Goal: Information Seeking & Learning: Find specific fact

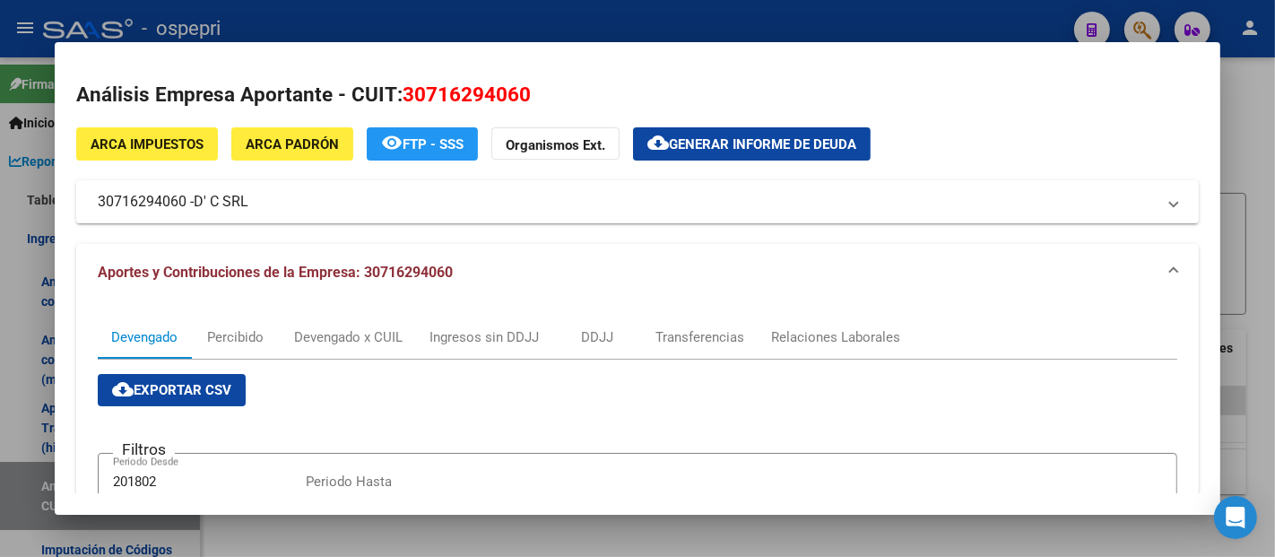
click at [1249, 129] on div at bounding box center [637, 278] width 1275 height 557
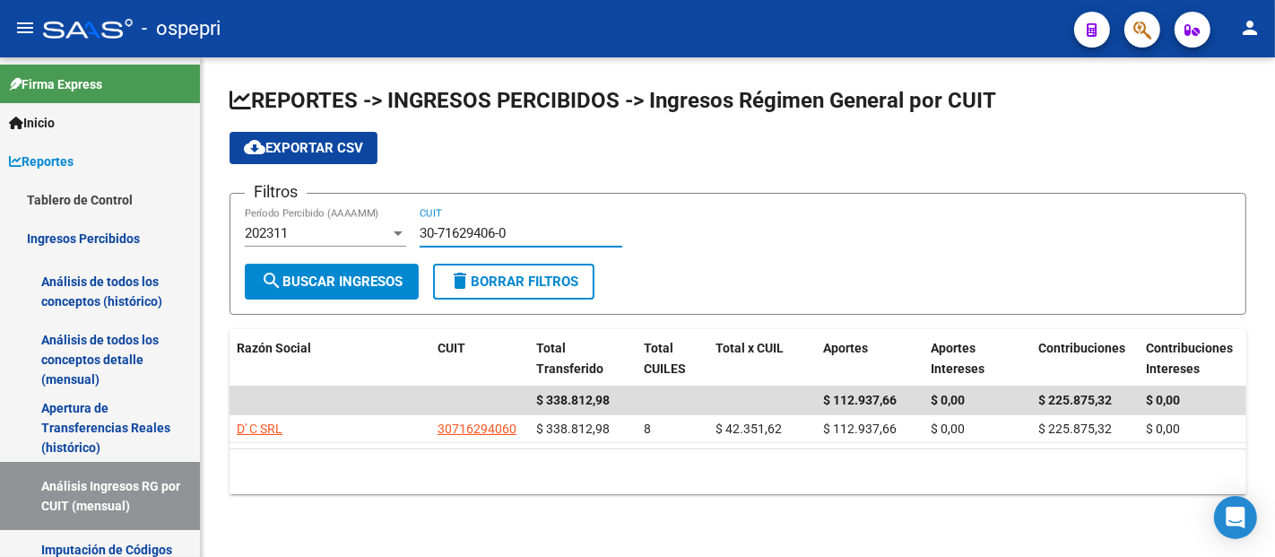
drag, startPoint x: 404, startPoint y: 249, endPoint x: 334, endPoint y: 238, distance: 70.9
click at [334, 238] on div "Filtros 202311 Período Percibido (AAAAMM) 30-71629406-0 CUIT" at bounding box center [738, 236] width 987 height 56
paste input "0886729-9"
type input "30-70886729-9"
click at [378, 283] on span "search Buscar Ingresos" at bounding box center [332, 282] width 142 height 16
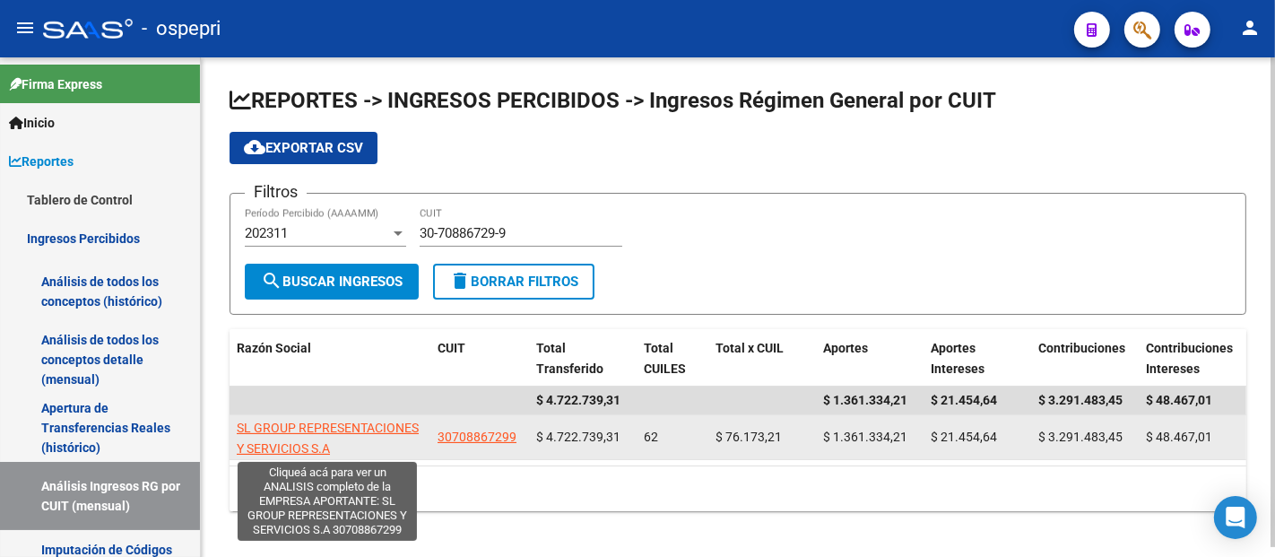
click at [279, 428] on span "SL GROUP REPRESENTACIONES Y SERVICIOS S.A" at bounding box center [328, 438] width 182 height 35
type textarea "30708867299"
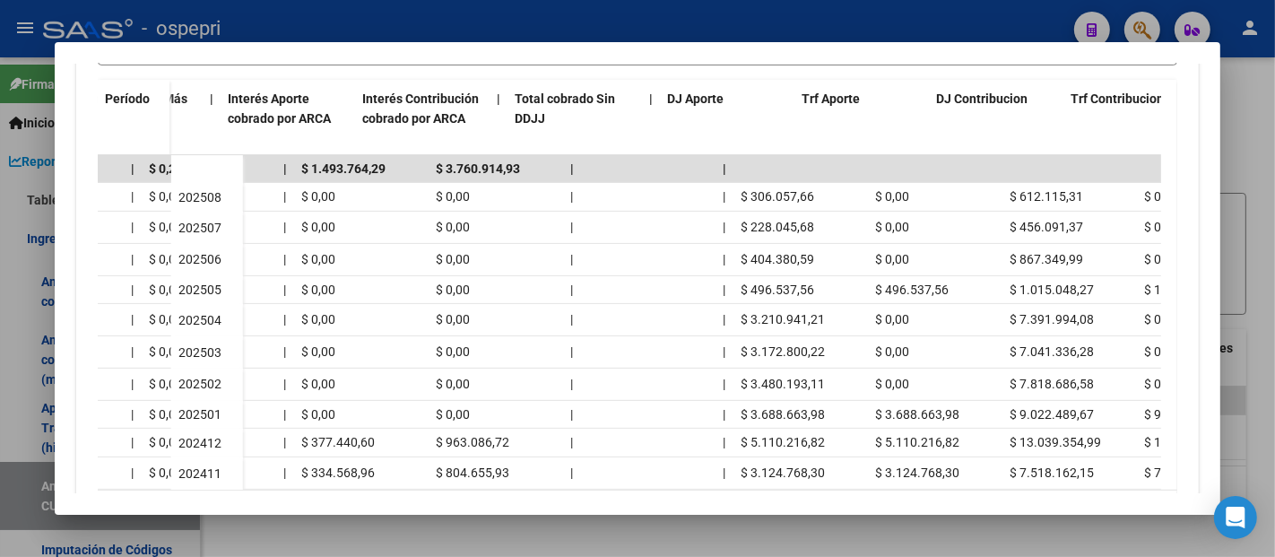
scroll to position [0, 1151]
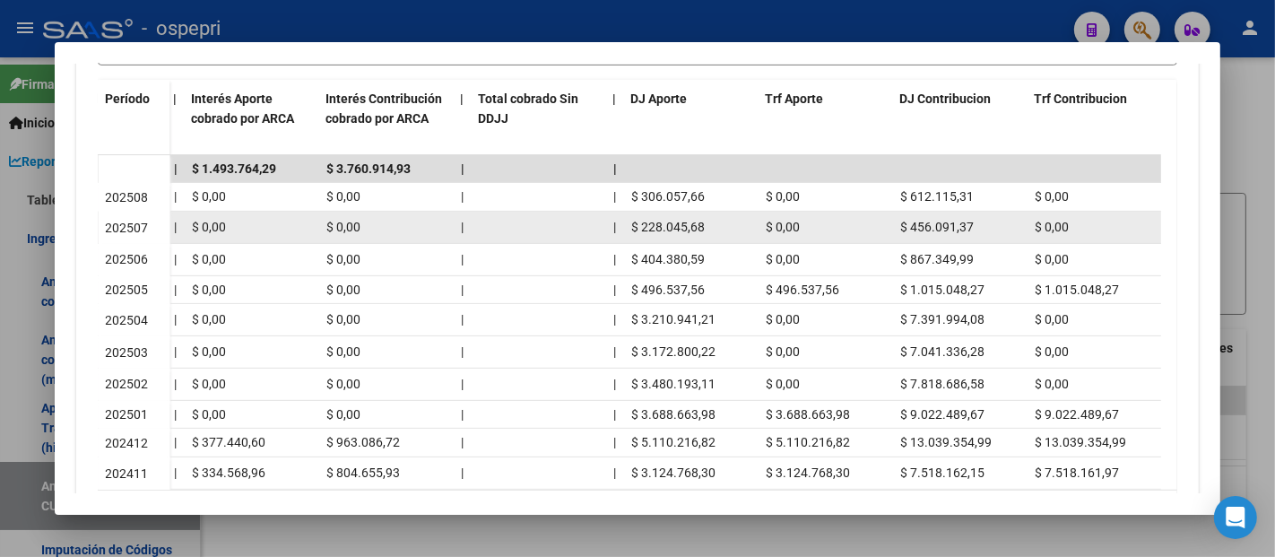
click at [670, 226] on span "$ 228.045,68" at bounding box center [668, 227] width 74 height 14
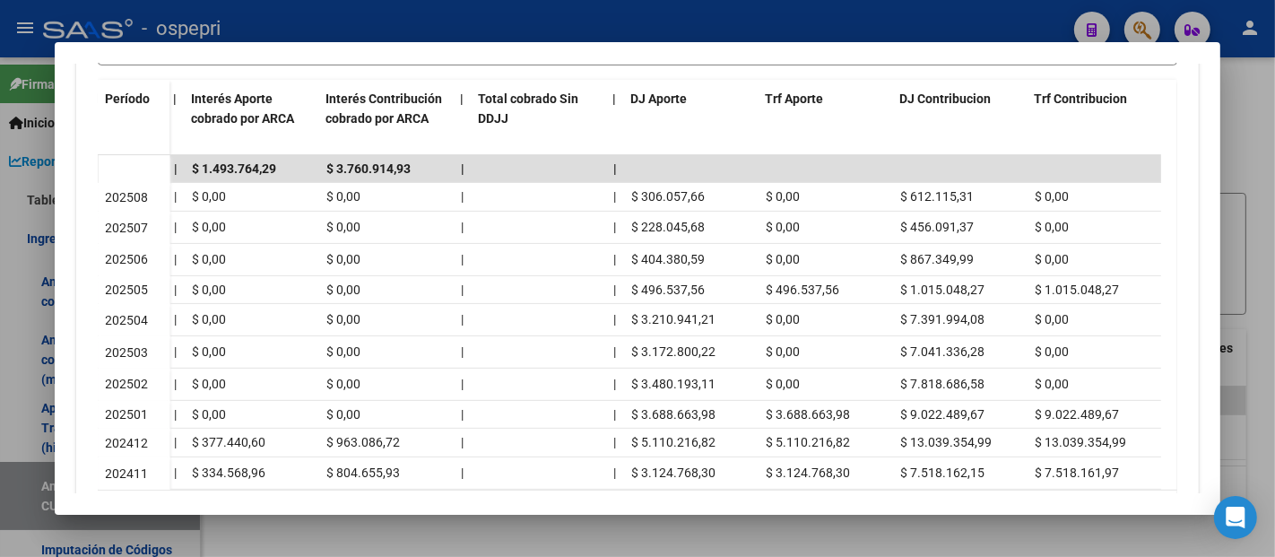
copy span "228.045,68"
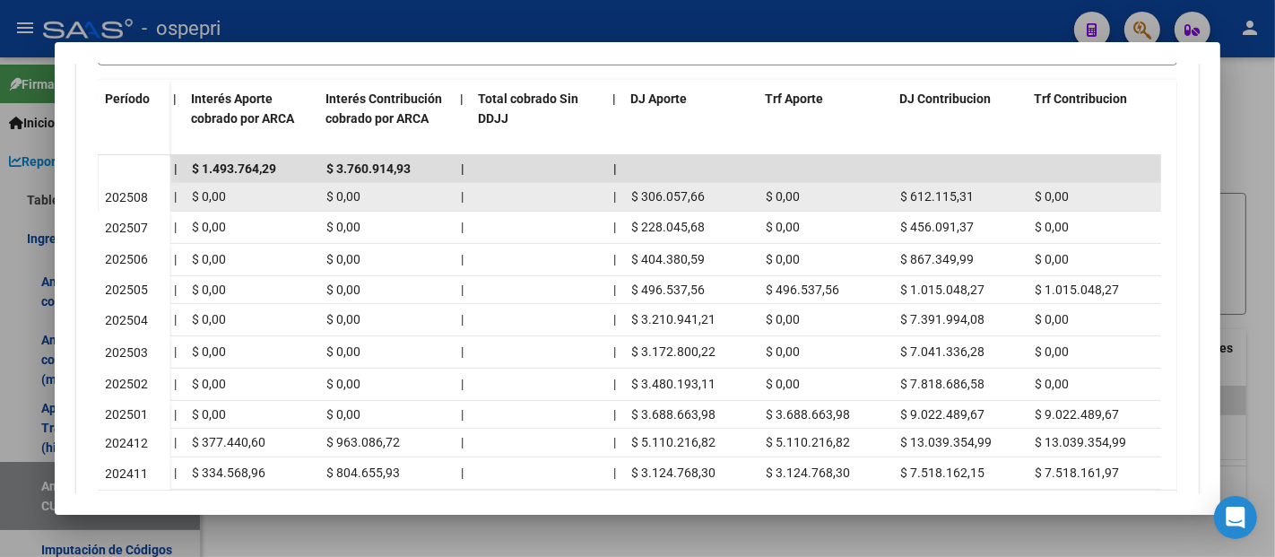
click at [699, 189] on span "$ 306.057,66" at bounding box center [668, 196] width 74 height 14
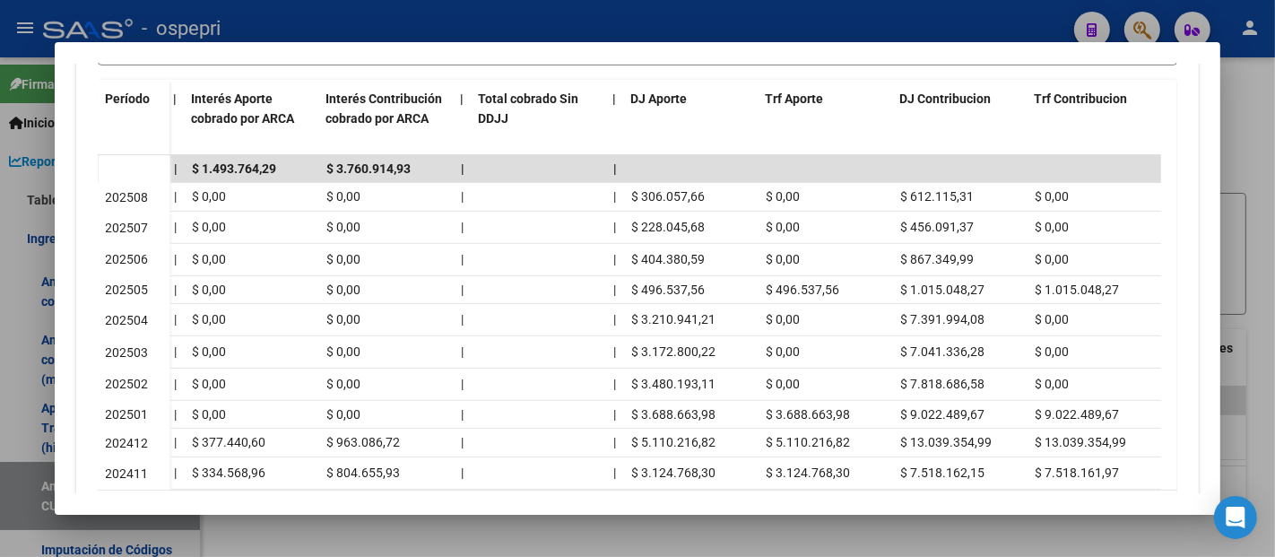
copy span "306.057,66"
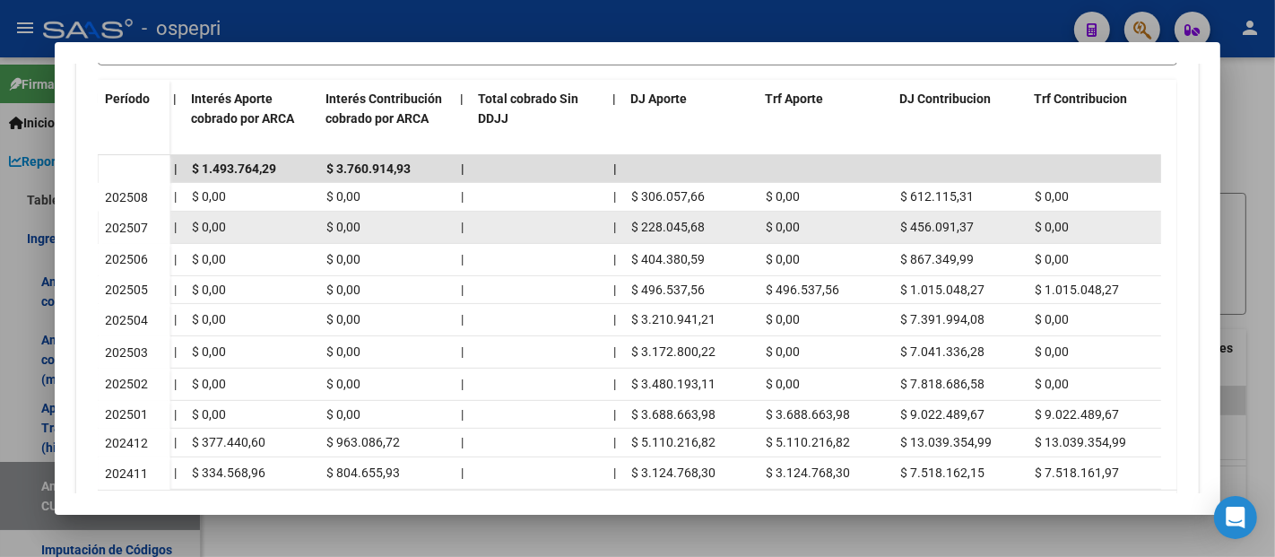
click at [951, 220] on span "$ 456.091,37" at bounding box center [937, 227] width 74 height 14
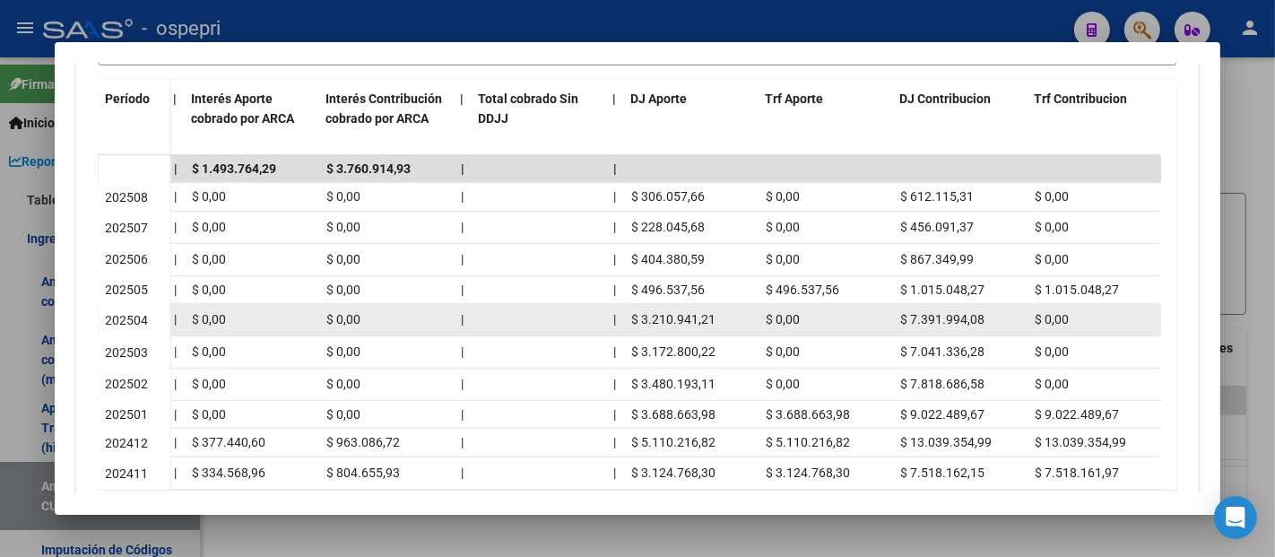
copy span "456.091,37"
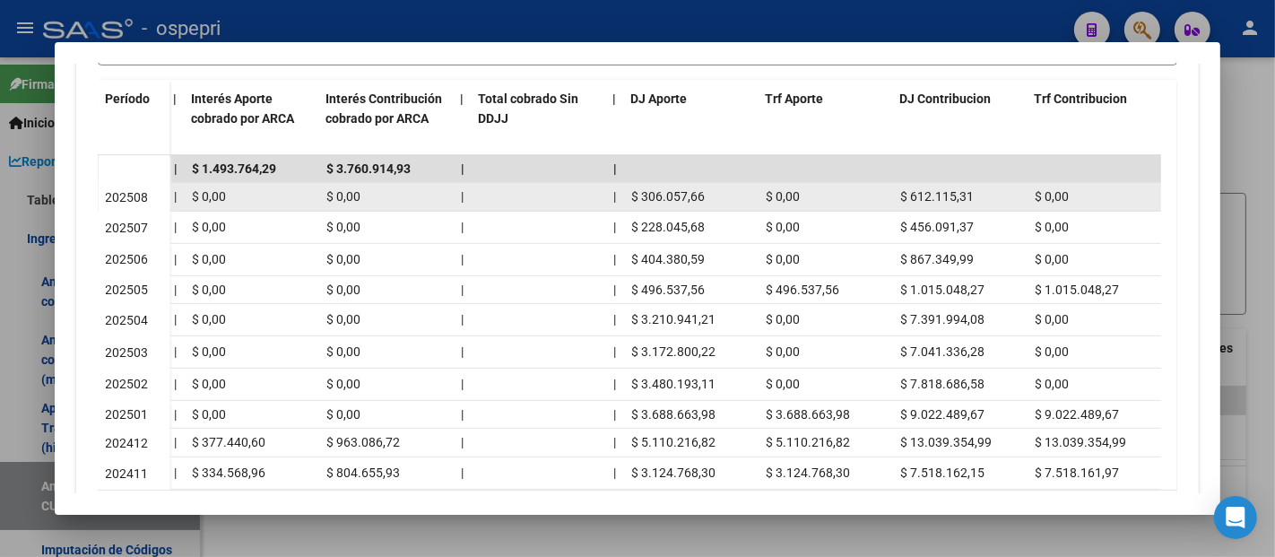
click at [940, 189] on span "$ 612.115,31" at bounding box center [937, 196] width 74 height 14
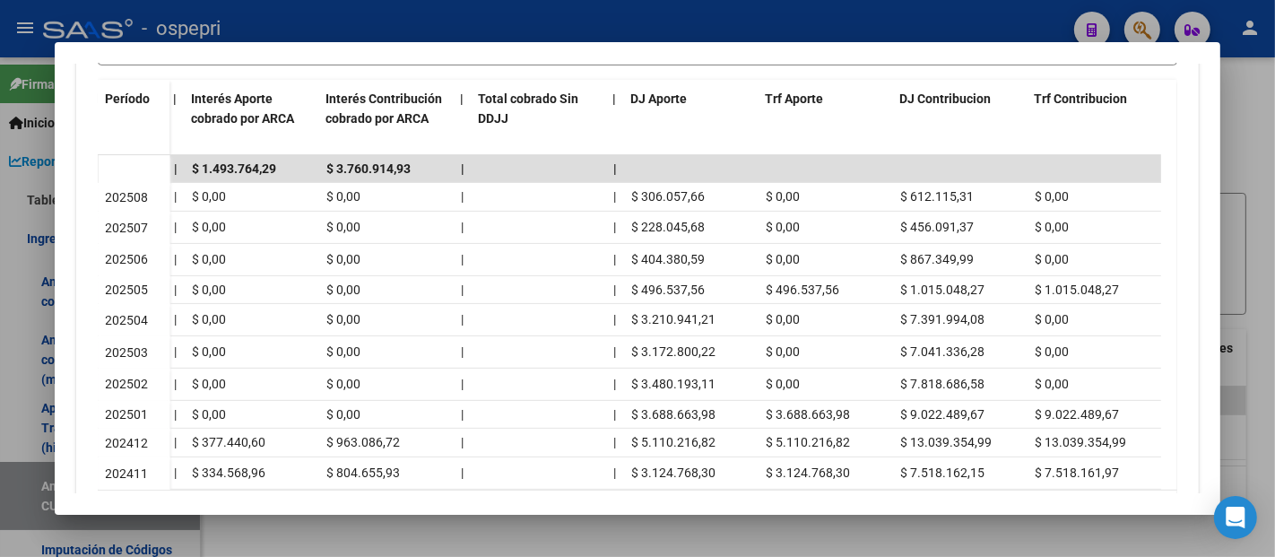
copy span "612.115,31"
click at [1250, 162] on div at bounding box center [637, 278] width 1275 height 557
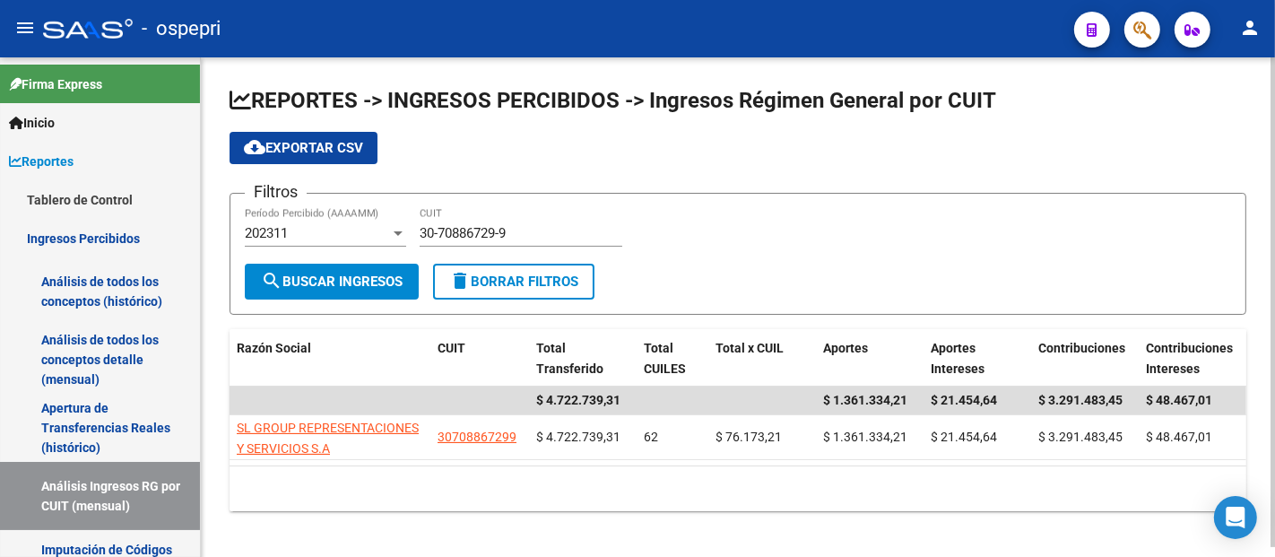
drag, startPoint x: 674, startPoint y: 186, endPoint x: 657, endPoint y: 205, distance: 26.1
click at [673, 187] on app-list-header "REPORTES -> INGRESOS PERCIBIDOS -> Ingresos Régimen General por CUIT cloud_down…" at bounding box center [738, 200] width 1017 height 229
drag, startPoint x: 522, startPoint y: 237, endPoint x: -16, endPoint y: 187, distance: 540.4
click at [0, 187] on html "menu - ospepri person Firma Express Inicio Calendario SSS Instructivos Contacto…" at bounding box center [637, 278] width 1275 height 557
paste input "943856-1"
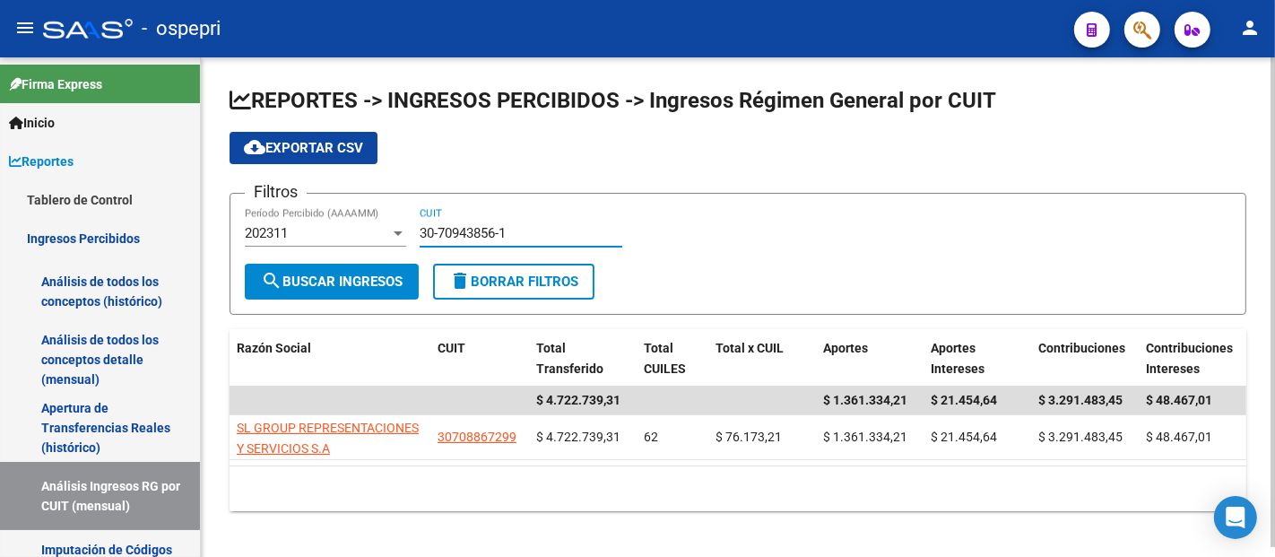
type input "30-70943856-1"
click at [343, 278] on span "search Buscar Ingresos" at bounding box center [332, 282] width 142 height 16
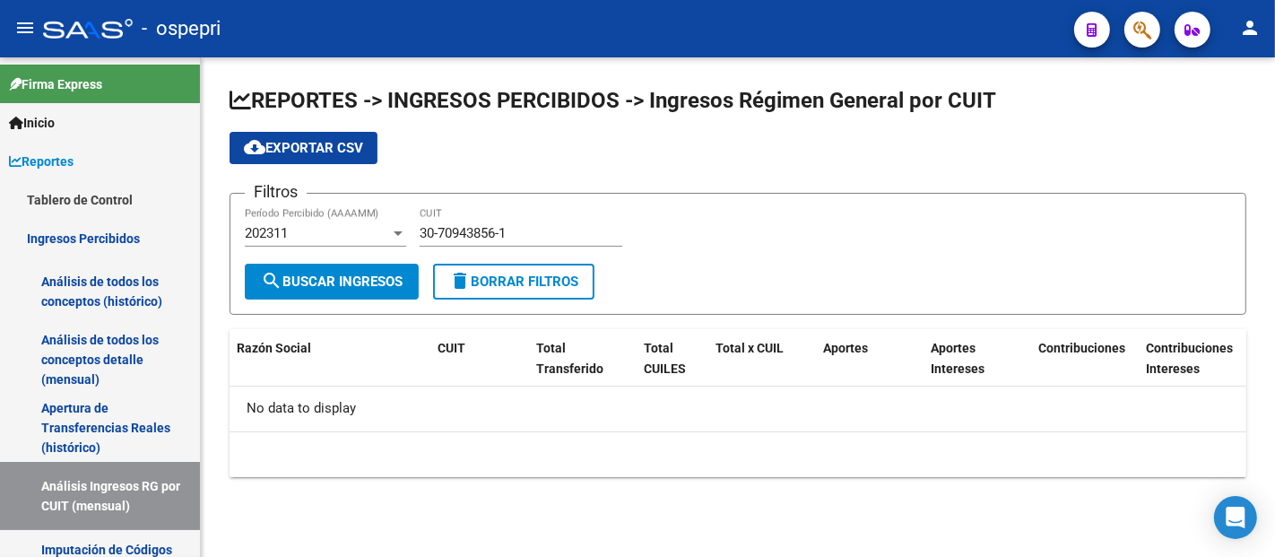
click at [361, 229] on div "202311" at bounding box center [317, 233] width 145 height 16
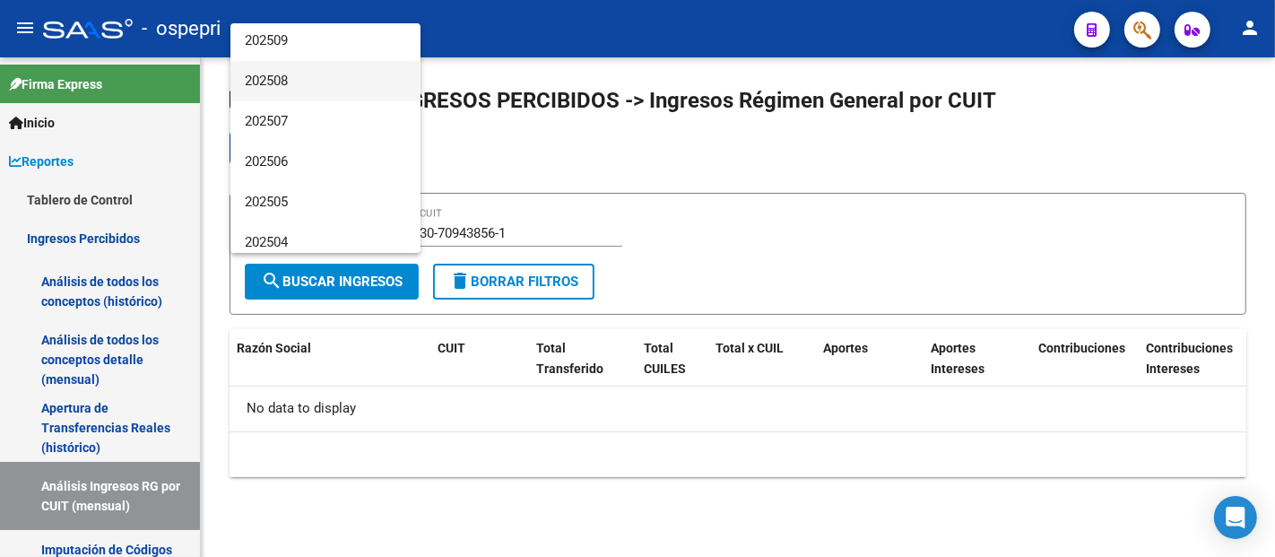
scroll to position [0, 0]
click at [311, 76] on span "202508" at bounding box center [325, 84] width 161 height 40
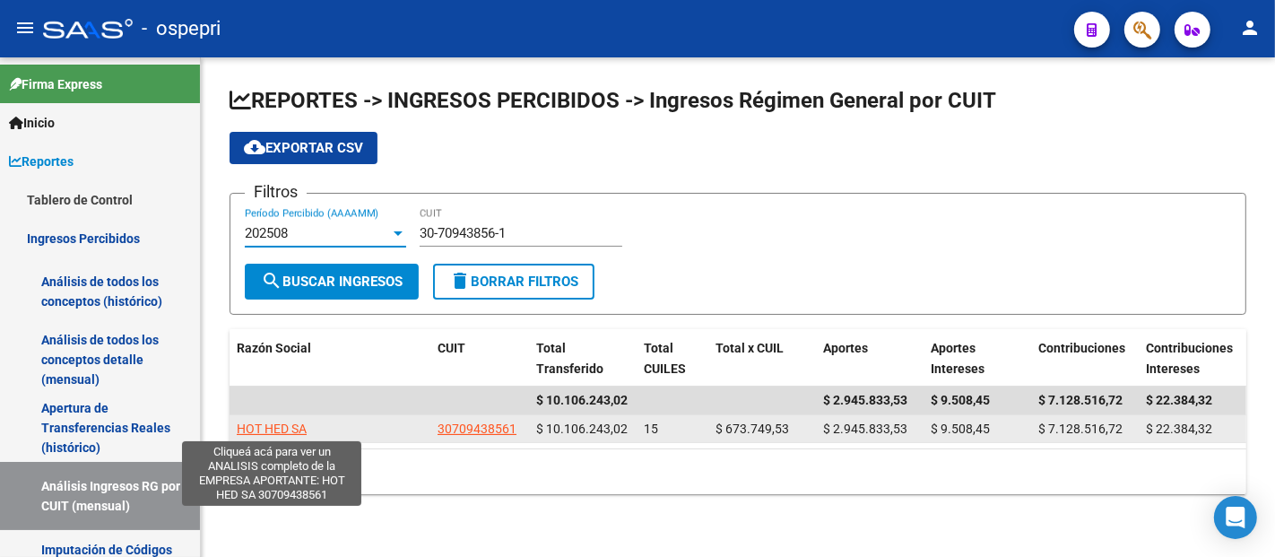
click at [275, 428] on span "HOT HED SA" at bounding box center [272, 429] width 70 height 14
type textarea "30709438561"
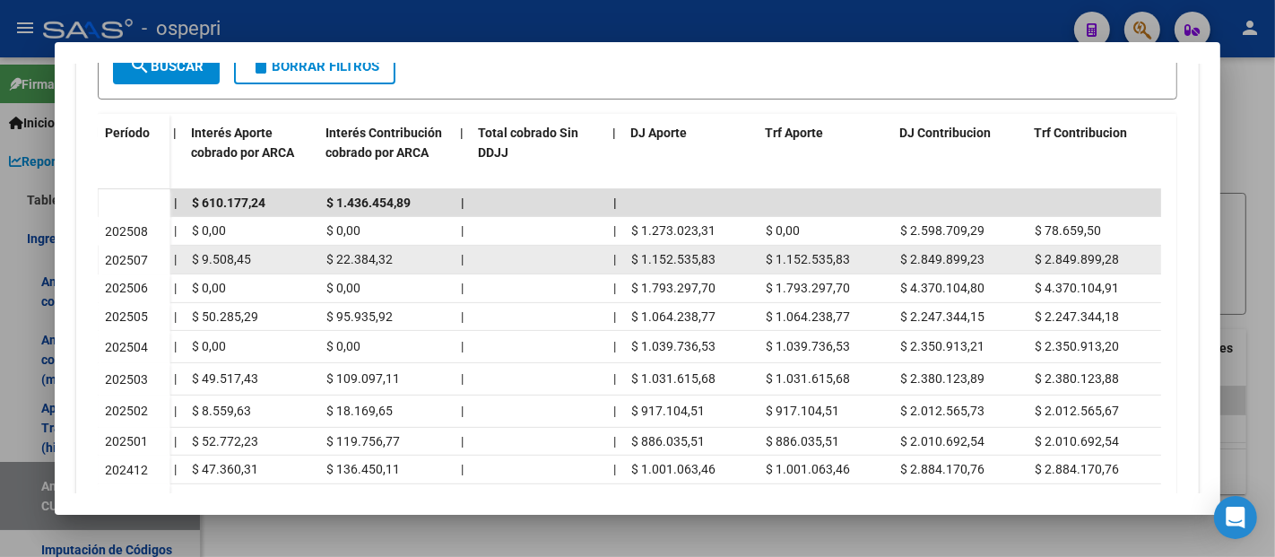
scroll to position [393, 0]
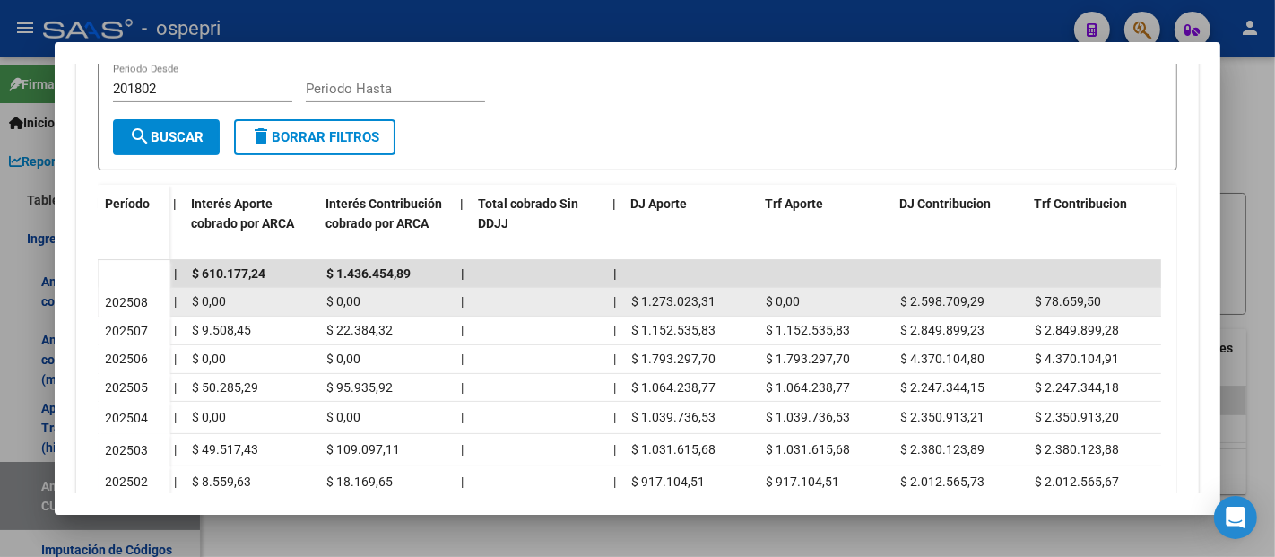
click at [709, 296] on span "$ 1.273.023,31" at bounding box center [673, 301] width 84 height 14
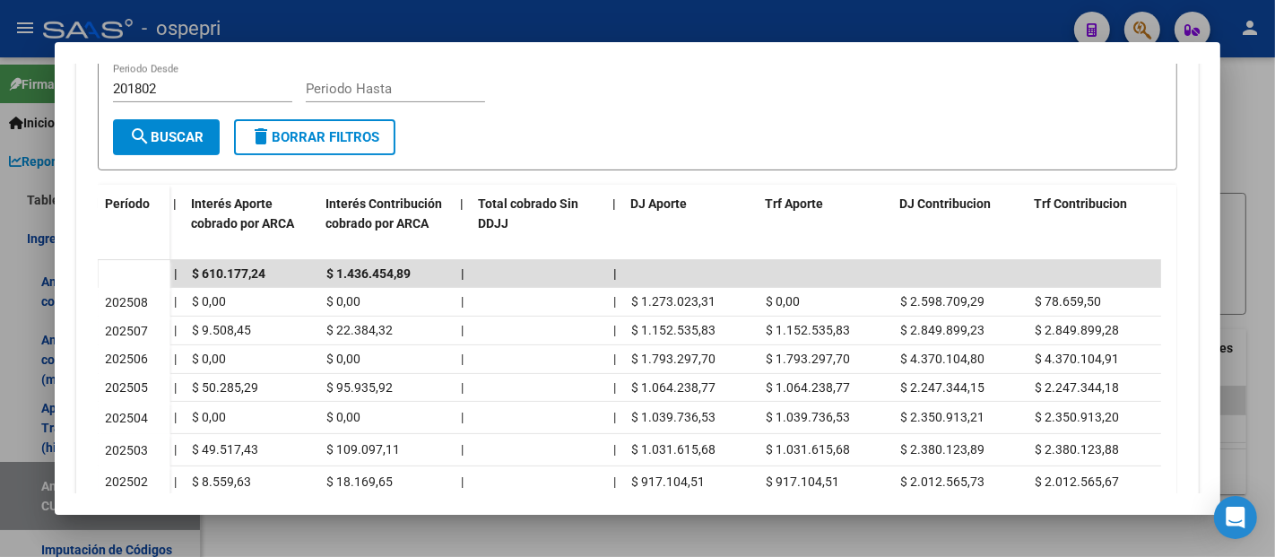
copy span "1.273.023,31"
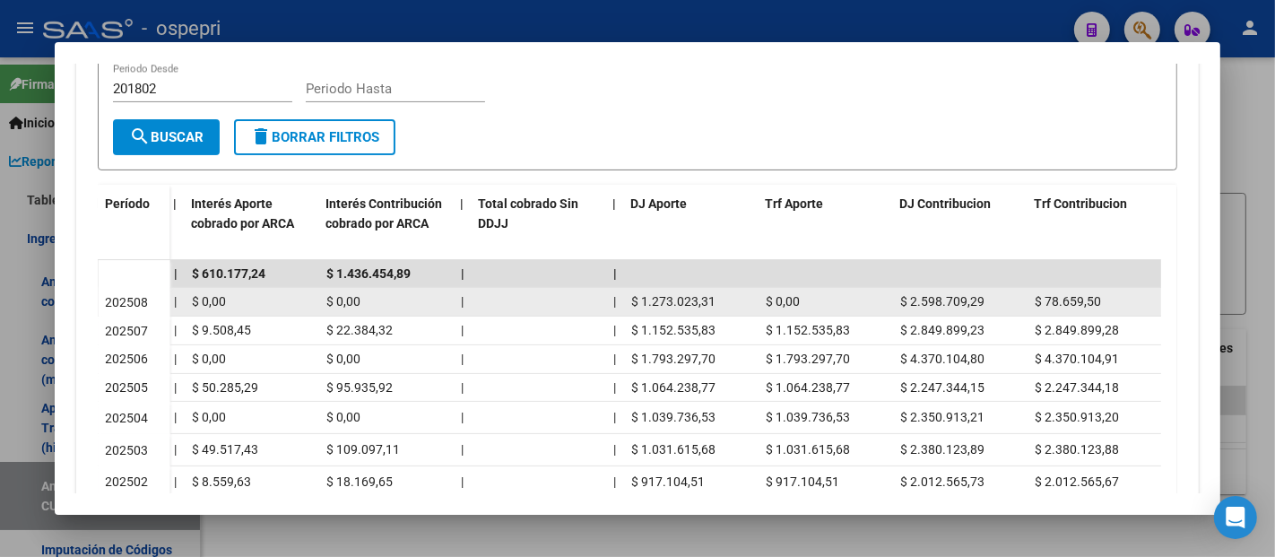
click at [919, 309] on div "$ 2.598.709,29" at bounding box center [960, 301] width 120 height 21
click at [927, 299] on span "$ 2.598.709,29" at bounding box center [942, 301] width 84 height 14
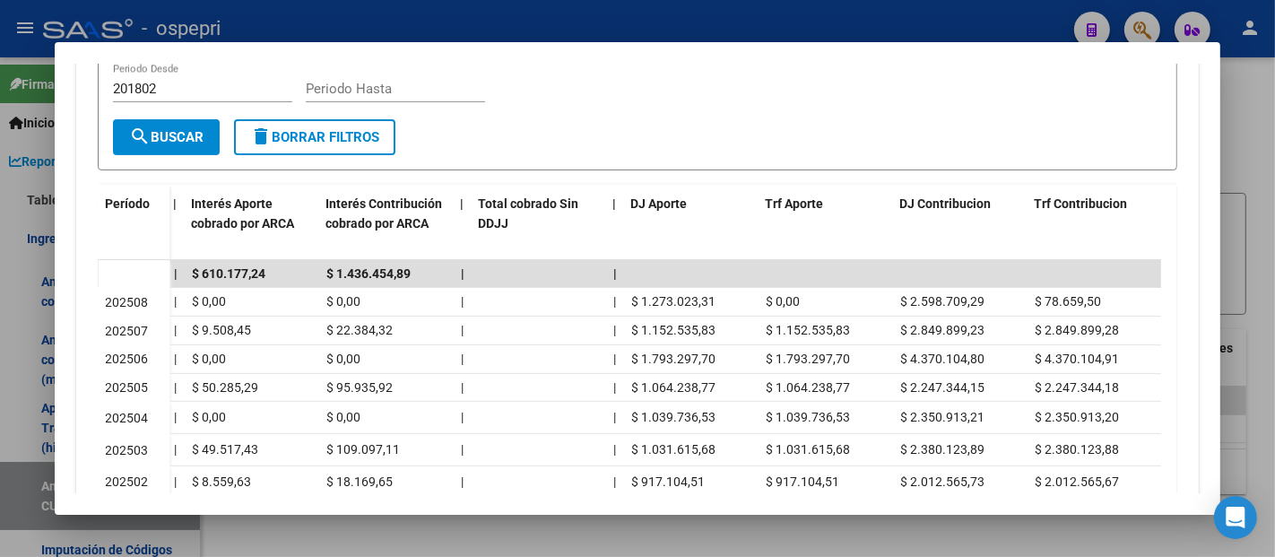
copy span "2.598.709,29"
